Goal: Use online tool/utility

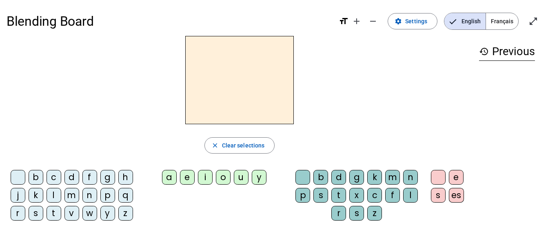
click at [53, 212] on div "t" at bounding box center [54, 213] width 15 height 15
click at [188, 177] on div "e" at bounding box center [187, 177] width 15 height 15
click at [73, 173] on div "d" at bounding box center [71, 177] width 15 height 15
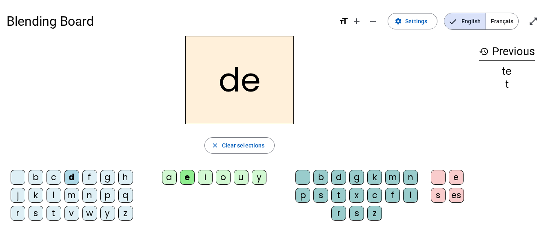
click at [66, 199] on div "m" at bounding box center [71, 195] width 15 height 15
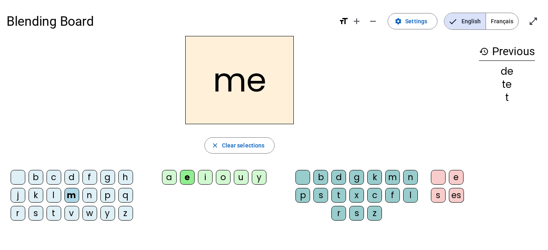
click at [166, 175] on div "a" at bounding box center [169, 177] width 15 height 15
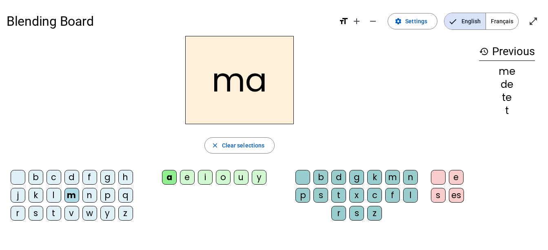
click at [56, 195] on div "l" at bounding box center [54, 195] width 15 height 15
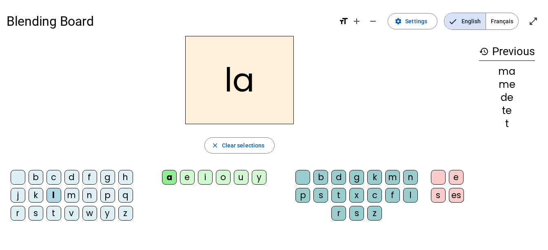
click at [73, 195] on div "m" at bounding box center [71, 195] width 15 height 15
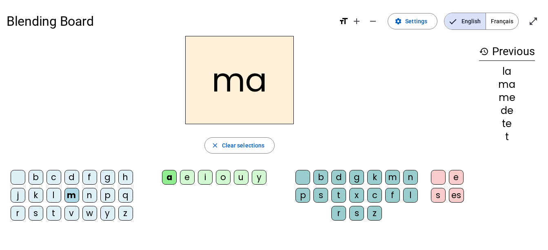
click at [71, 195] on div "m" at bounding box center [71, 195] width 15 height 15
click at [408, 197] on div "l" at bounding box center [410, 195] width 15 height 15
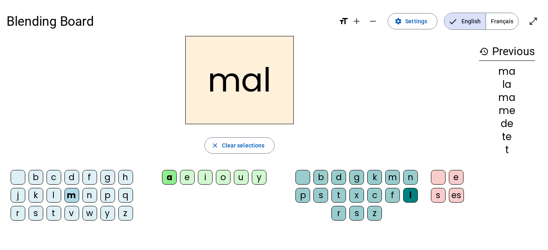
click at [188, 176] on div "e" at bounding box center [187, 177] width 15 height 15
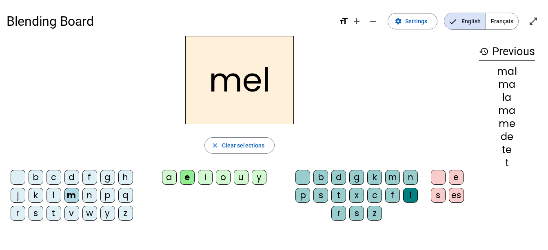
click at [203, 179] on div "i" at bounding box center [205, 177] width 15 height 15
